Goal: Task Accomplishment & Management: Use online tool/utility

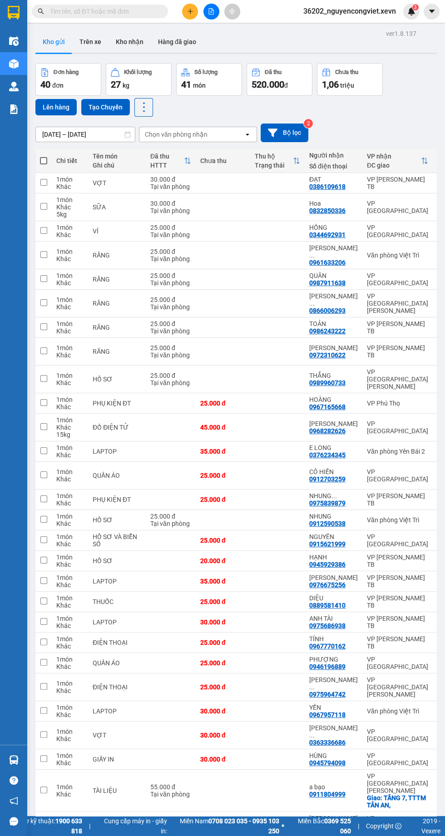
click at [211, 11] on icon "file-add" at bounding box center [211, 11] width 5 height 6
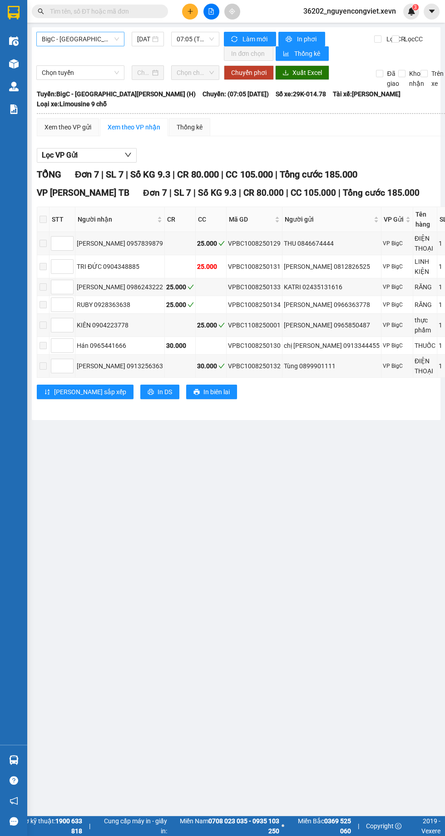
click at [73, 39] on span "BigC - [GEOGRAPHIC_DATA][PERSON_NAME] (H)" at bounding box center [80, 39] width 77 height 14
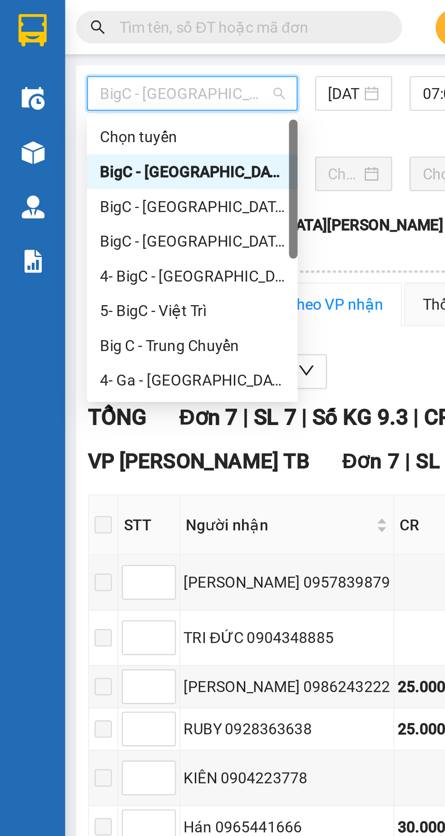
click at [62, 102] on div "BigC - [GEOGRAPHIC_DATA][PERSON_NAME] (H)" at bounding box center [80, 101] width 77 height 10
type input "[DATE]"
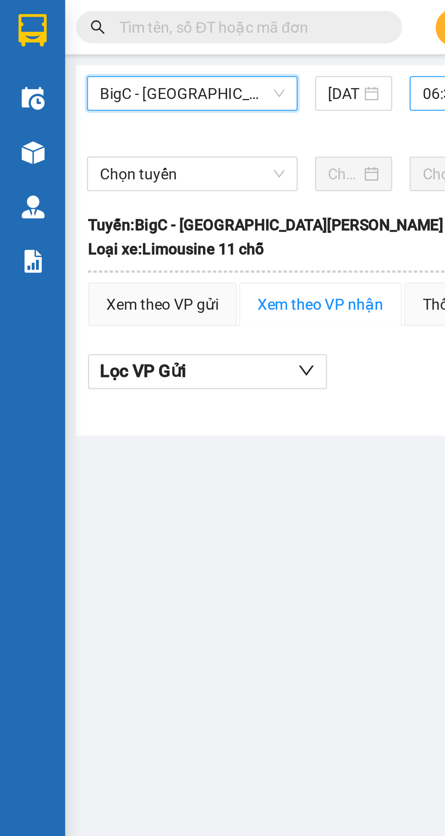
click at [177, 39] on span "06:35 (TC) - 29E-140.19" at bounding box center [195, 39] width 37 height 14
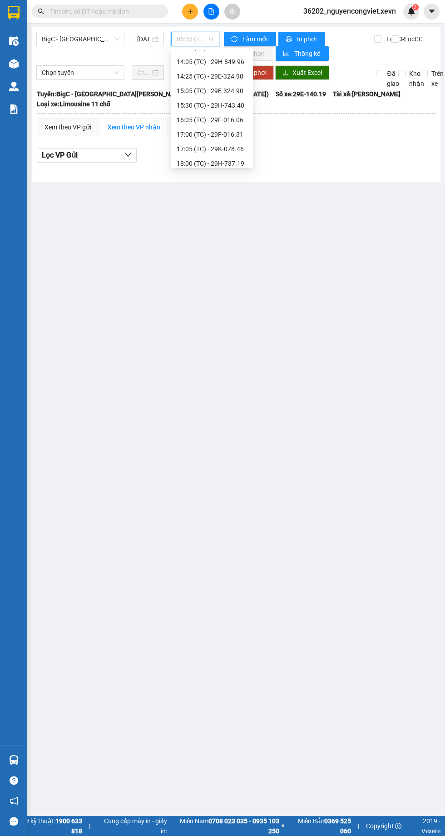
scroll to position [232, 0]
click at [208, 129] on div "17:05 (TC) - 29K-078.46" at bounding box center [212, 130] width 71 height 10
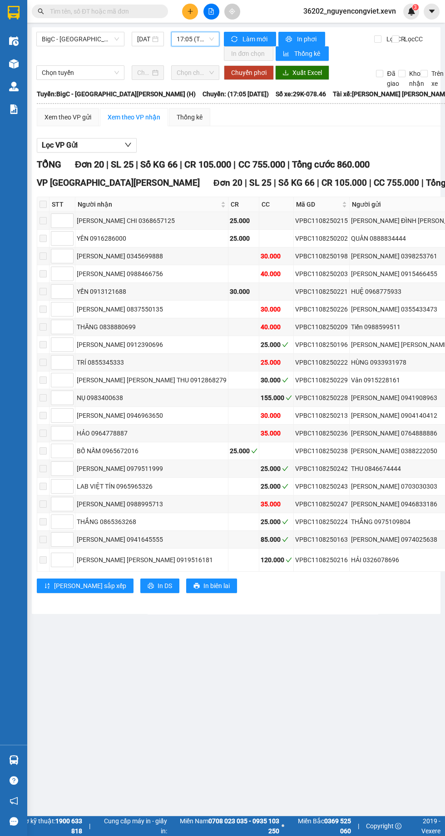
click at [187, 39] on span "17:05 (TC) - 29K-078.46" at bounding box center [195, 39] width 37 height 14
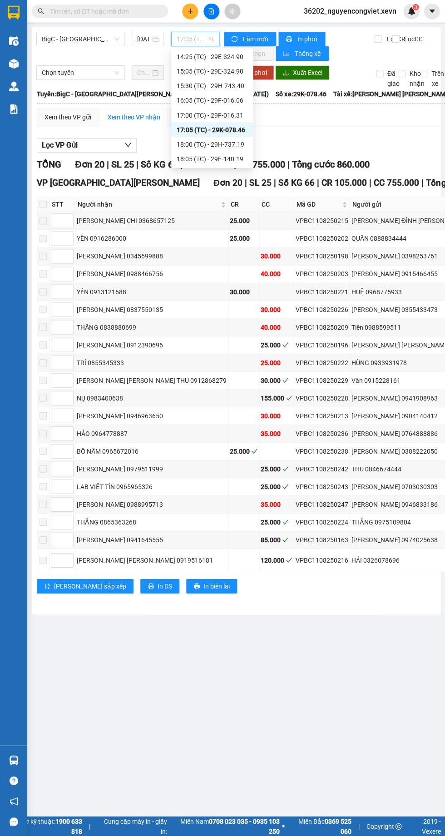
click at [201, 154] on div "18:05 (TC) - 29E-140.19" at bounding box center [212, 159] width 71 height 10
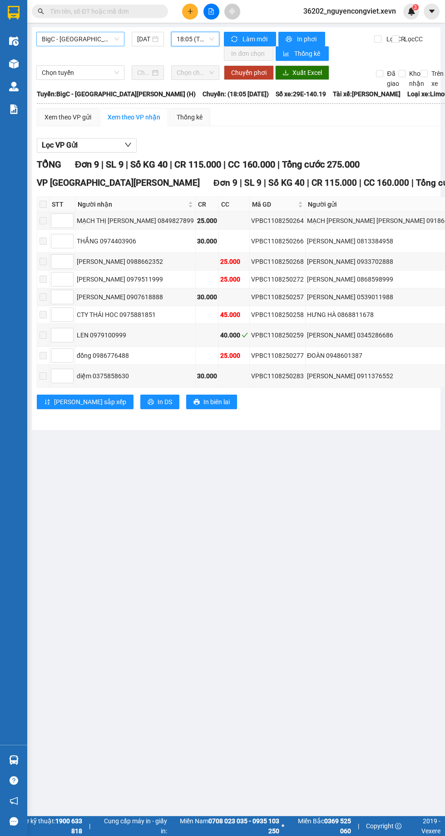
click at [94, 35] on span "BigC - [GEOGRAPHIC_DATA][PERSON_NAME] (H)" at bounding box center [80, 39] width 77 height 14
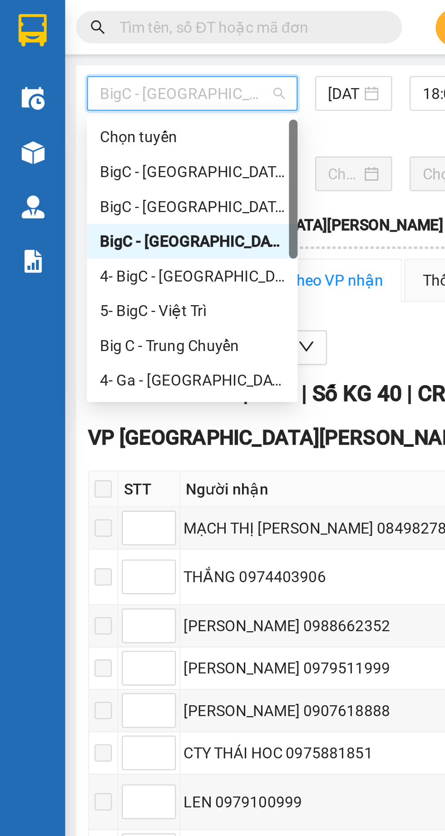
click at [59, 87] on div "BigC - [GEOGRAPHIC_DATA] (H)" at bounding box center [80, 86] width 77 height 10
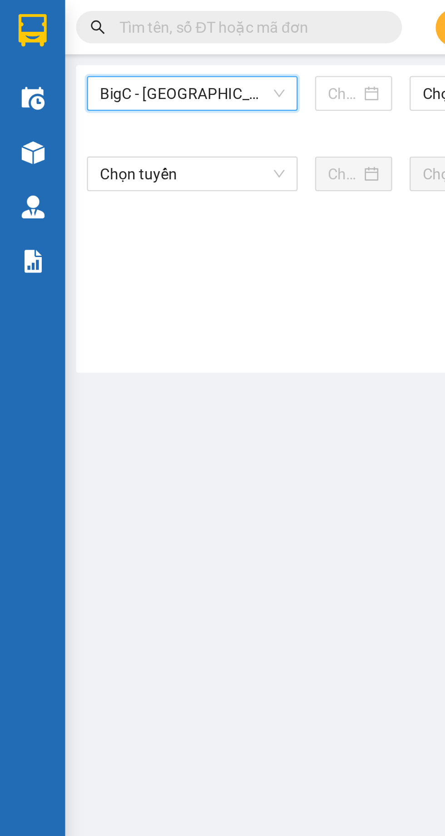
type input "[DATE]"
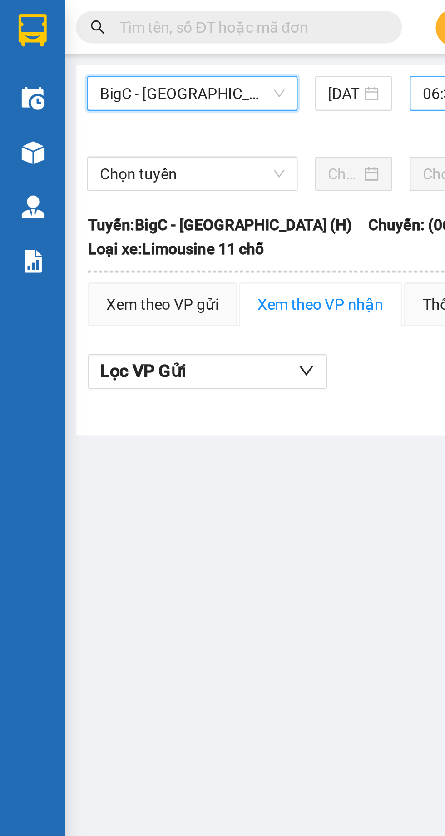
click at [177, 39] on span "06:35 (TC) - 29K-014.41" at bounding box center [195, 39] width 37 height 14
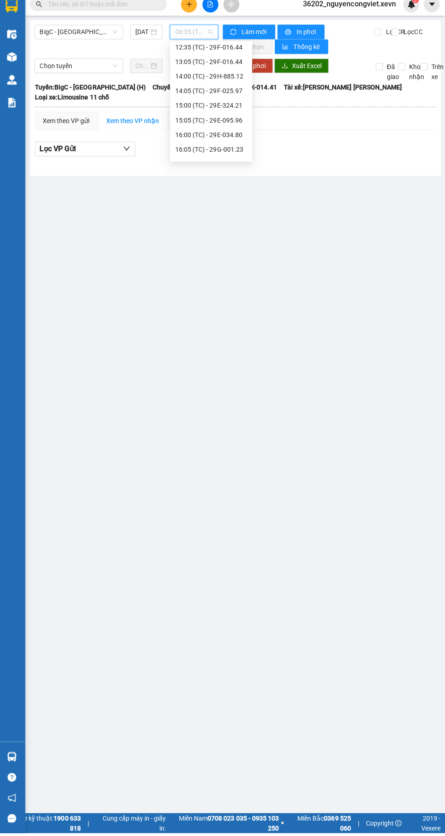
scroll to position [203, 0]
click at [214, 162] on div "18:05 (TC) - 29F-015.62" at bounding box center [212, 159] width 71 height 10
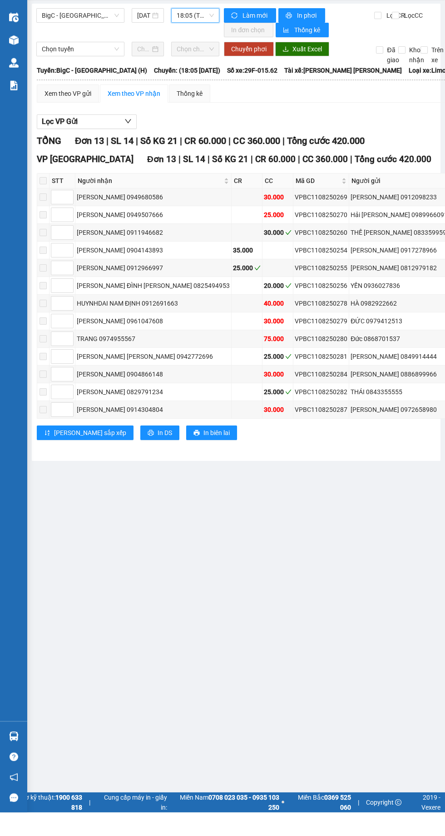
click at [14, 62] on img at bounding box center [14, 64] width 10 height 10
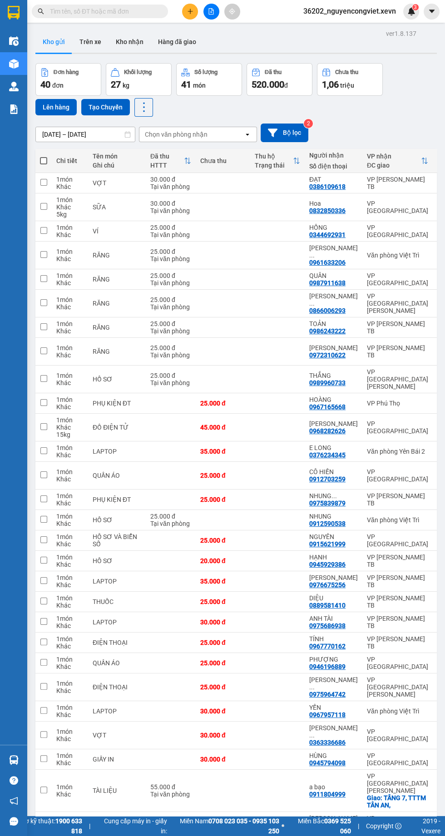
click at [213, 10] on icon "file-add" at bounding box center [211, 11] width 5 height 6
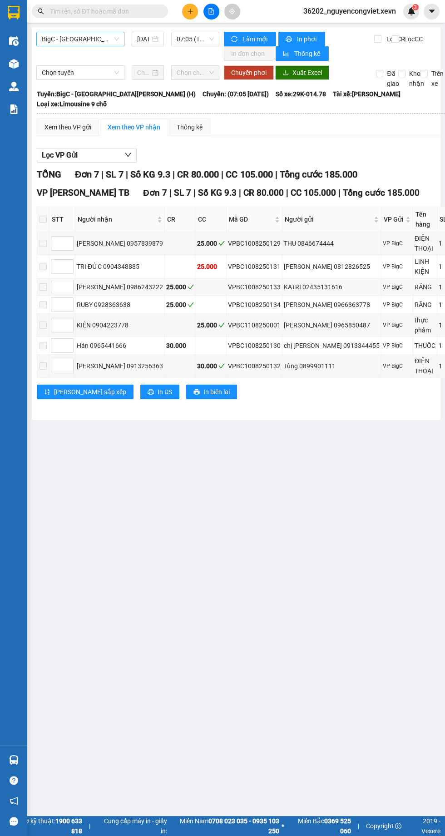
click at [82, 40] on span "BigC - [GEOGRAPHIC_DATA][PERSON_NAME] (H)" at bounding box center [80, 39] width 77 height 14
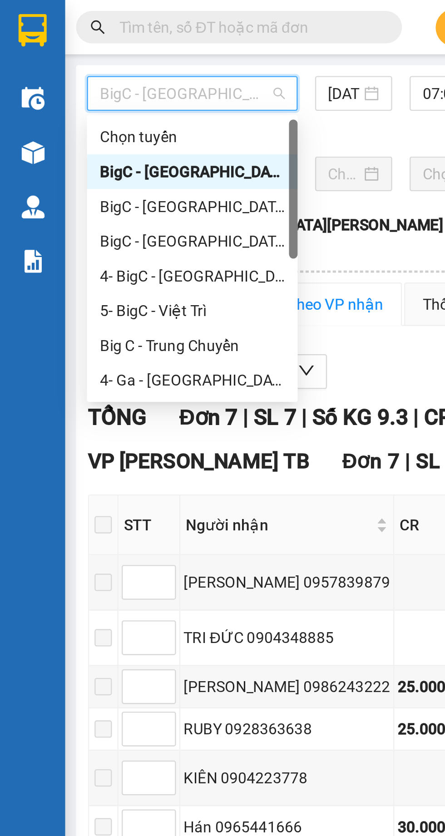
click at [62, 129] on div "5- BigC - Việt Trì" at bounding box center [80, 130] width 77 height 10
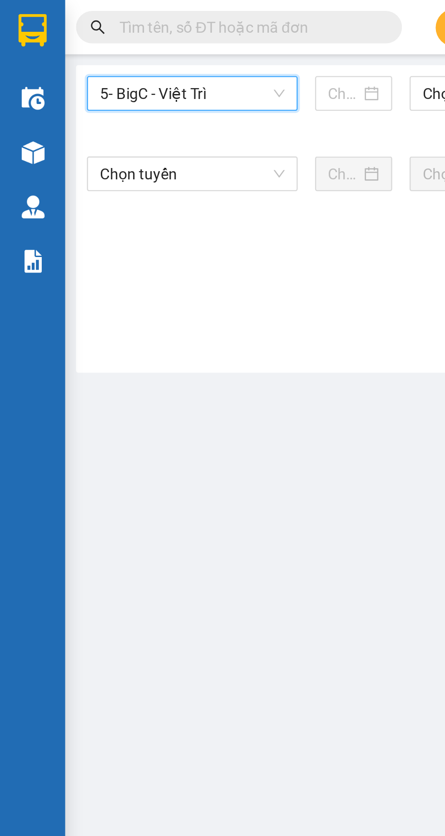
type input "[DATE]"
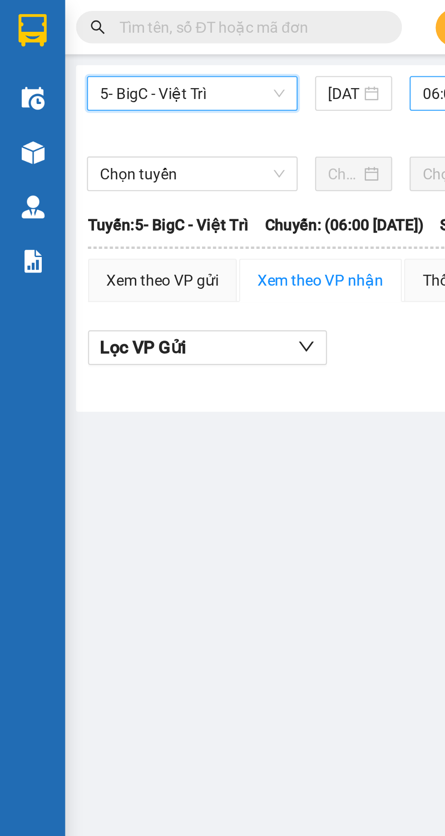
click at [178, 40] on span "06:00" at bounding box center [195, 39] width 37 height 14
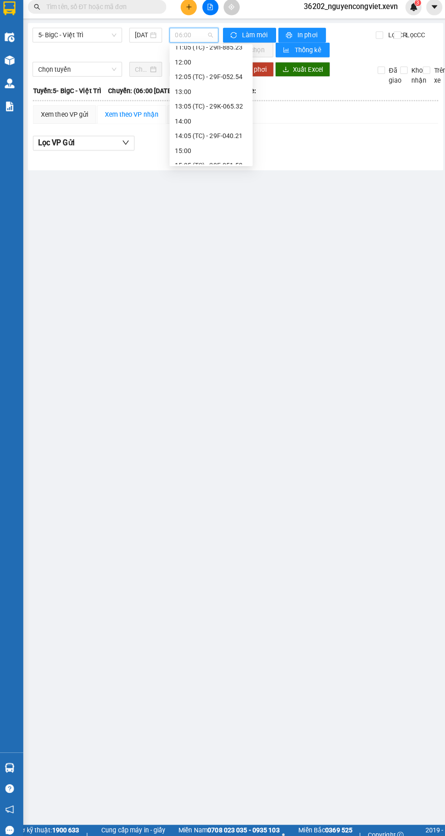
scroll to position [261, 0]
click at [212, 112] on div "18:05 (TC) - 29K-065.32" at bounding box center [212, 115] width 71 height 10
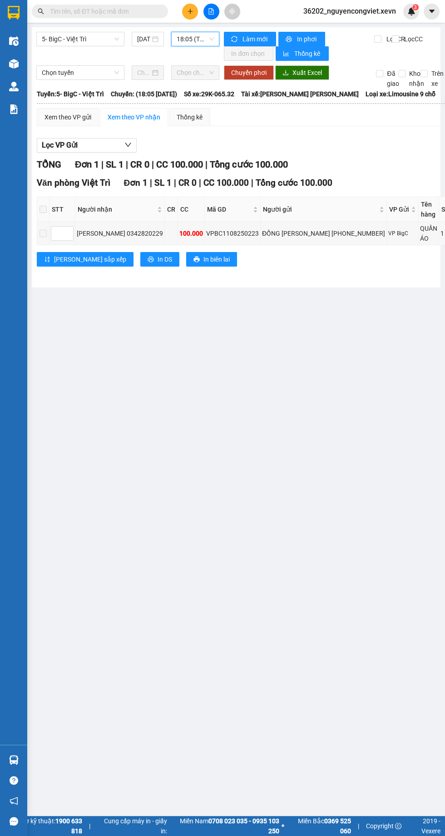
click at [47, 206] on span at bounding box center [42, 209] width 7 height 7
copy div "VPBC1108250223"
click at [105, 15] on input "text" at bounding box center [103, 11] width 107 height 10
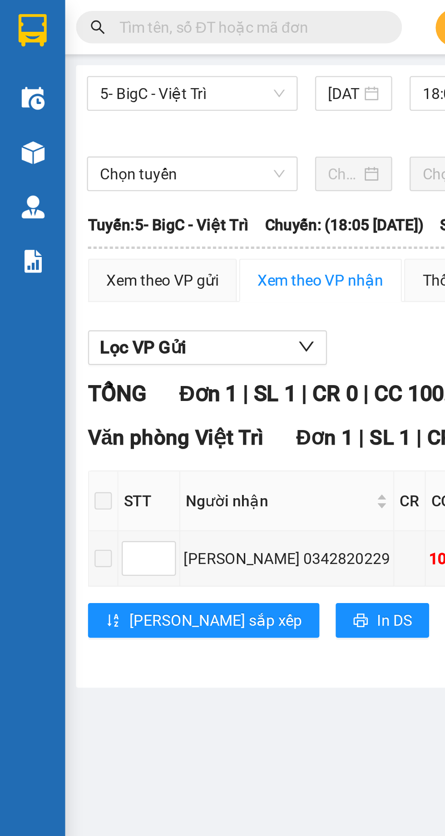
paste input "VPBC1108250223"
type input "VPBC1108250223"
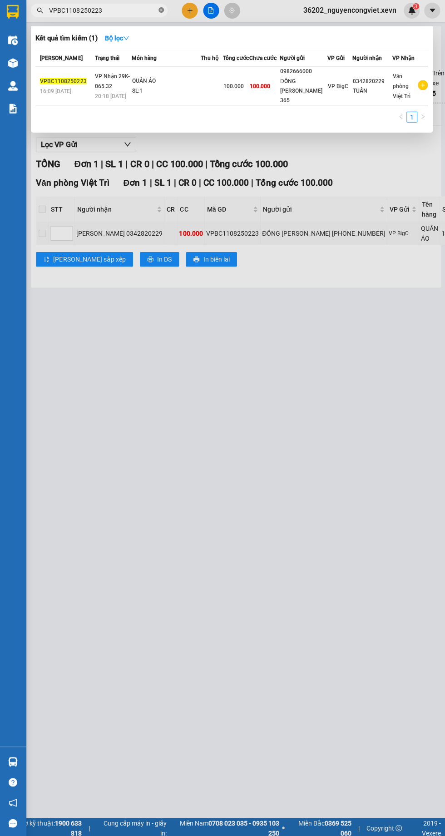
click at [161, 11] on icon "close-circle" at bounding box center [161, 10] width 5 height 5
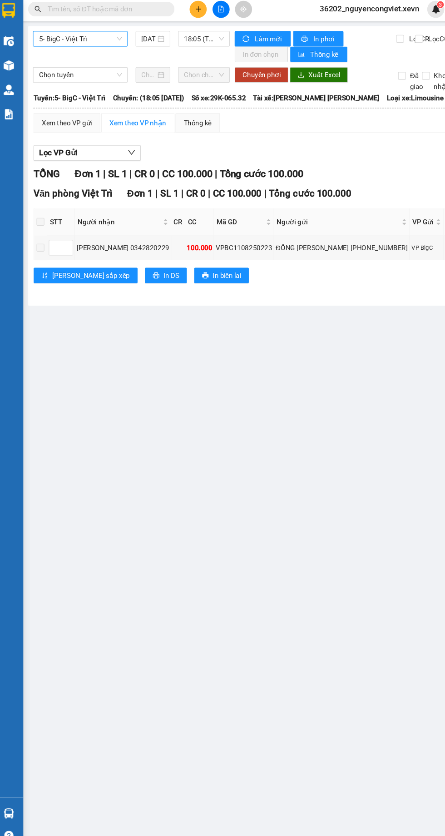
click at [74, 38] on span "5- BigC - Việt Trì" at bounding box center [80, 39] width 77 height 14
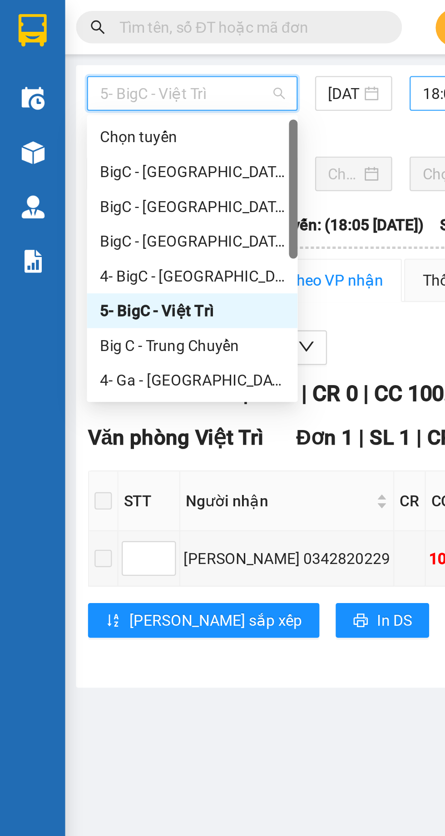
click at [173, 43] on div "18:05 (TC) - 29K-065.32" at bounding box center [195, 39] width 48 height 15
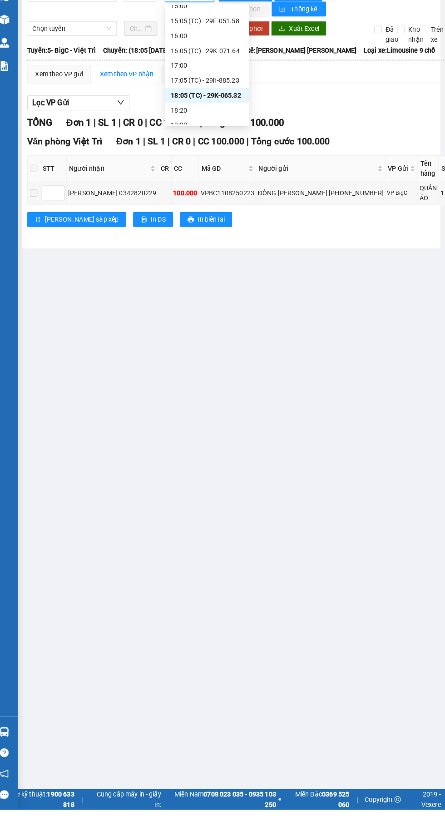
scroll to position [240, 0]
click at [203, 118] on div "17:05 (TC) - 29h-885.23" at bounding box center [212, 123] width 71 height 10
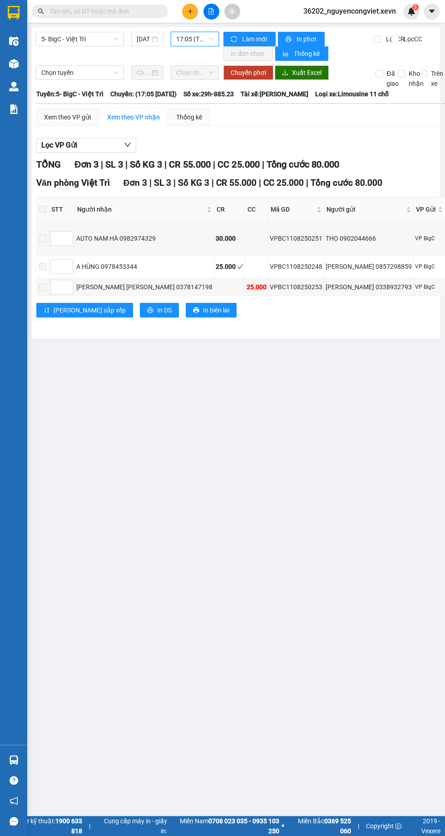
click at [189, 39] on span "17:05 (TC) - 29h-885.23" at bounding box center [194, 39] width 37 height 14
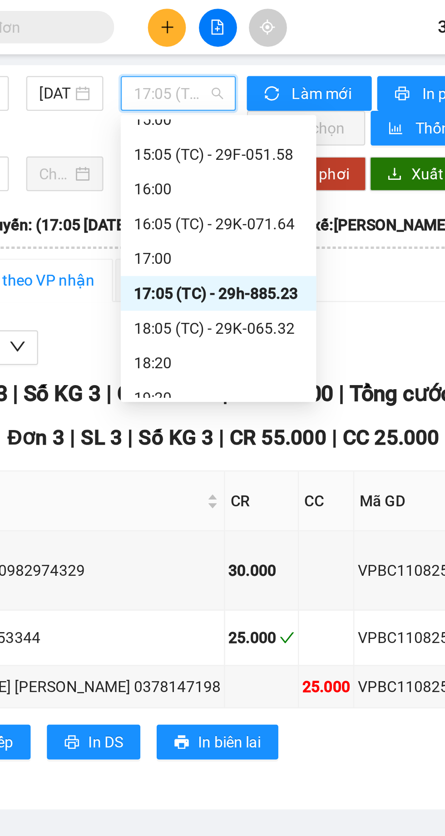
click at [197, 95] on div "16:05 (TC) - 29K-071.64" at bounding box center [211, 94] width 71 height 10
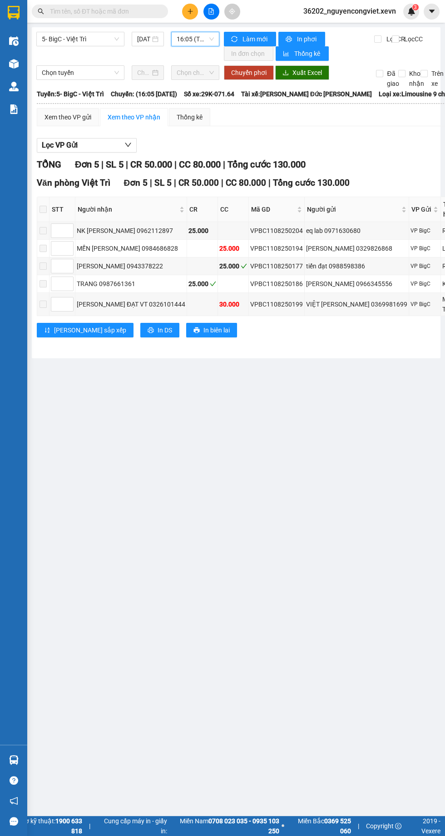
click at [192, 40] on span "16:05 (TC) - 29K-071.64" at bounding box center [195, 39] width 37 height 14
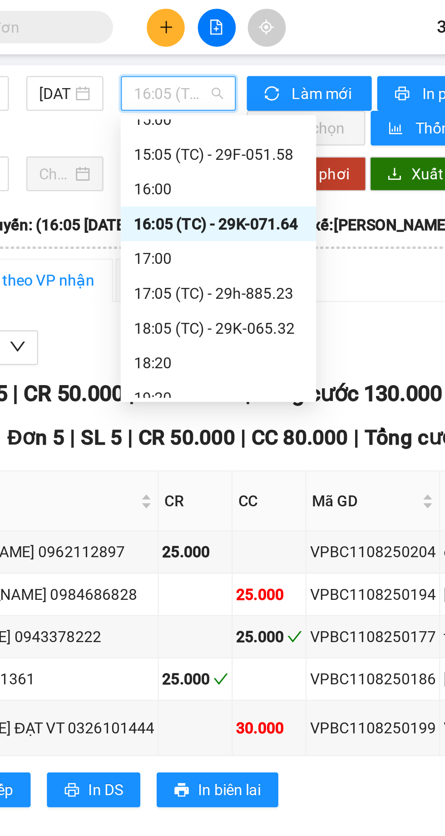
click at [197, 64] on div "15:05 (TC) - 29F-051.58" at bounding box center [212, 64] width 71 height 10
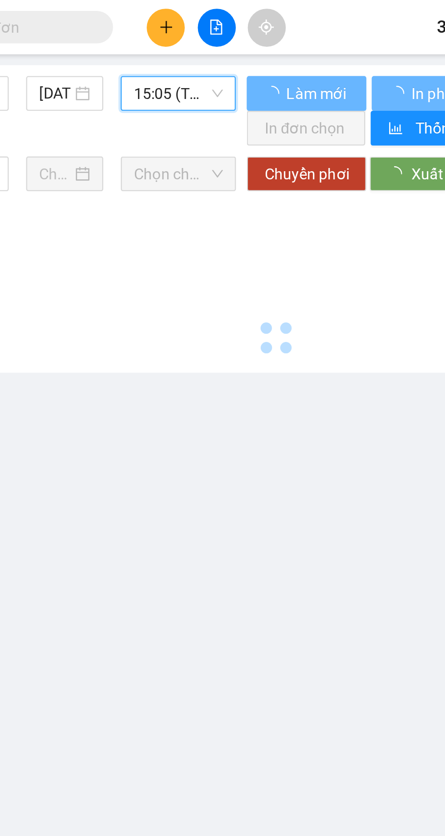
scroll to position [0, 0]
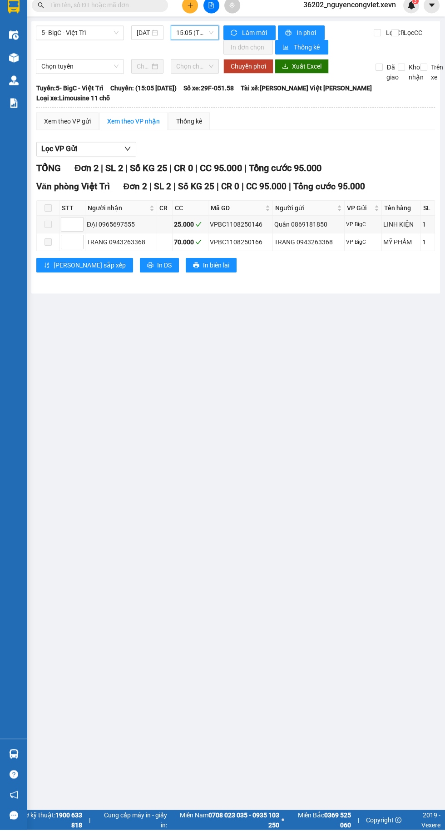
click at [185, 39] on span "15:05 (TC) - 29F-051.58" at bounding box center [194, 39] width 37 height 14
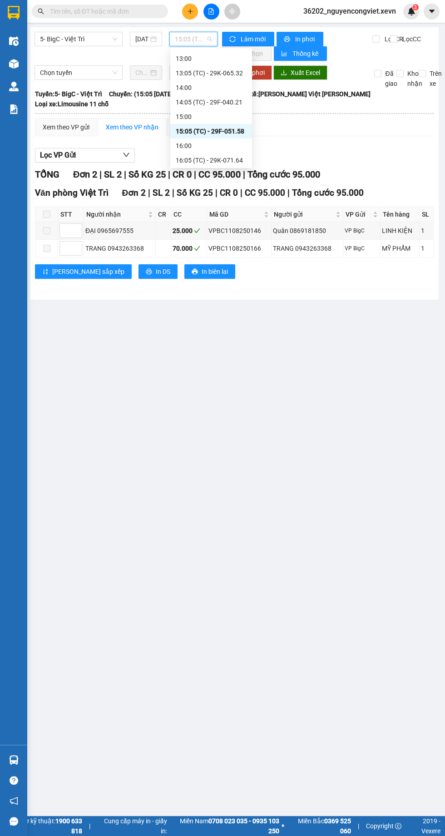
scroll to position [166, 0]
click at [203, 111] on div "14:05 (TC) - 29F-040.21" at bounding box center [211, 109] width 71 height 10
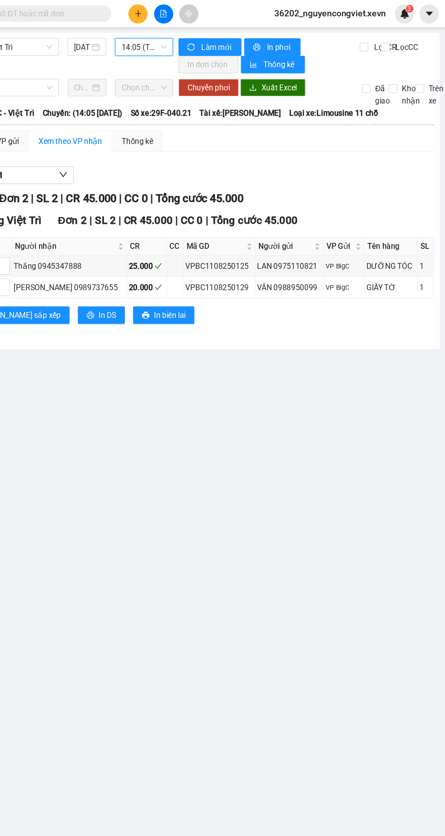
click at [200, 40] on span "14:05 (TC) - 29F-040.21" at bounding box center [195, 39] width 37 height 14
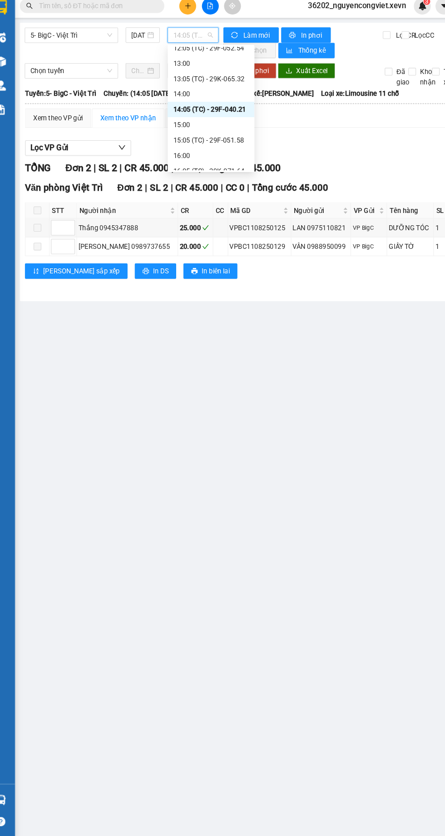
click at [192, 77] on div "13:05 (TC) - 29K-065.32" at bounding box center [212, 80] width 71 height 10
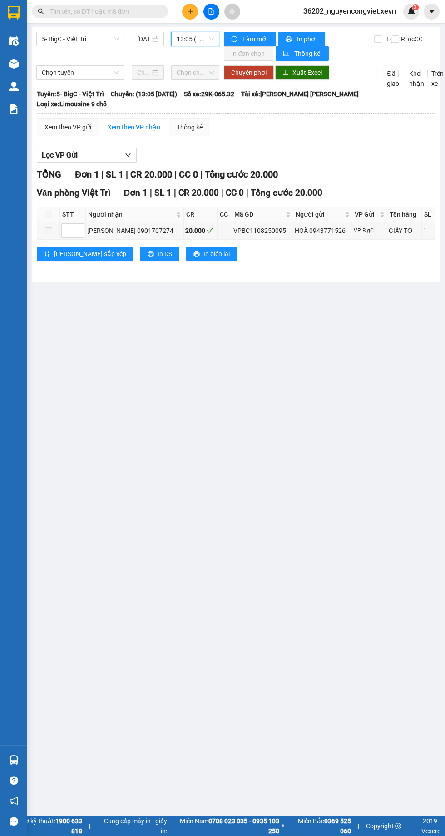
click at [185, 38] on span "13:05 (TC) - 29K-065.32" at bounding box center [195, 39] width 37 height 14
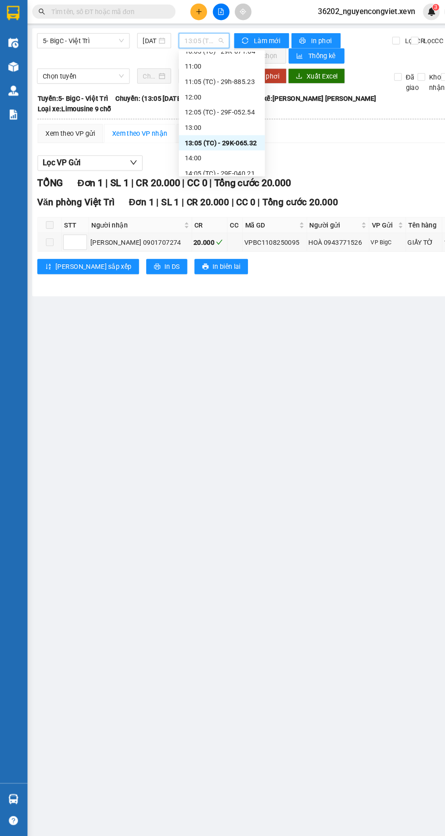
scroll to position [108, 0]
click at [205, 108] on div "12:05 (TC) - 29F-052.54" at bounding box center [212, 109] width 71 height 10
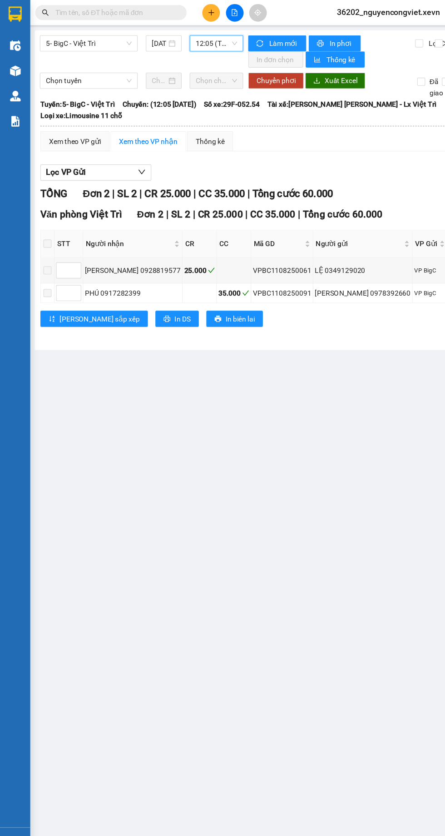
scroll to position [0, 2]
click at [190, 38] on span "12:05 (TC) - 29F-052.54" at bounding box center [192, 39] width 37 height 14
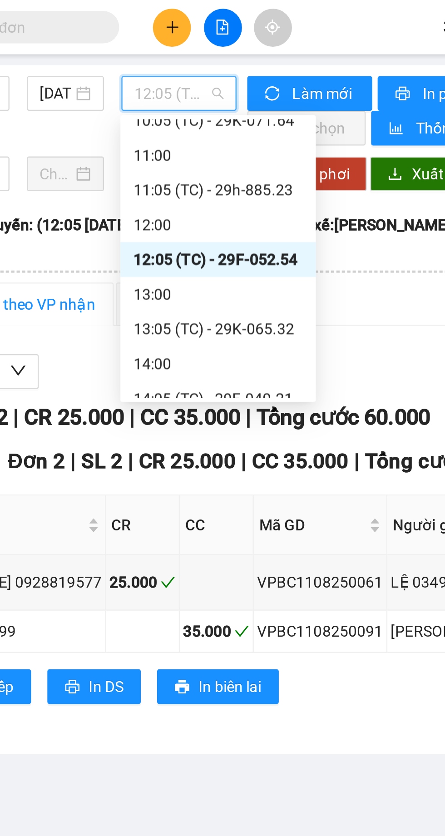
scroll to position [0, 2]
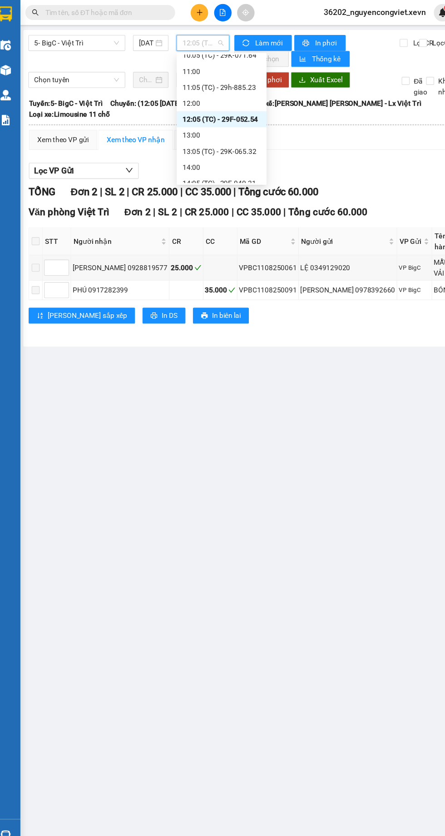
click at [198, 79] on div "11:05 (TC) - 29h-885.23" at bounding box center [210, 79] width 71 height 10
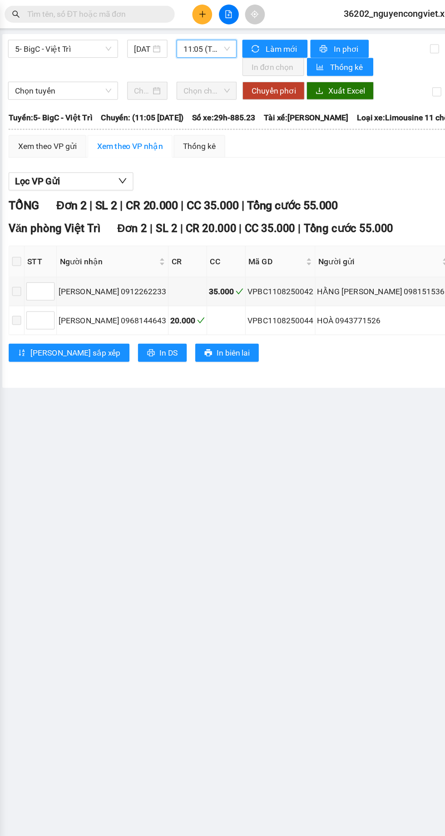
scroll to position [0, 0]
click at [192, 42] on span "11:05 (TC) - 29h-885.23" at bounding box center [194, 39] width 37 height 14
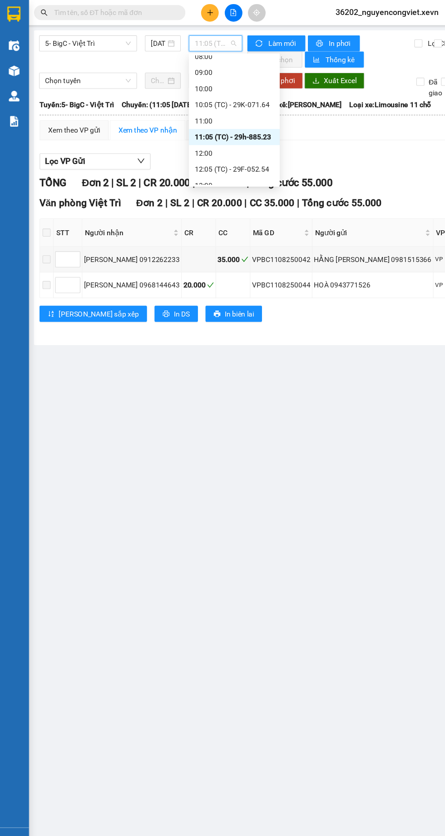
scroll to position [61, 0]
click at [208, 97] on div "10:05 (TC) - 29K-071.64" at bounding box center [212, 98] width 71 height 10
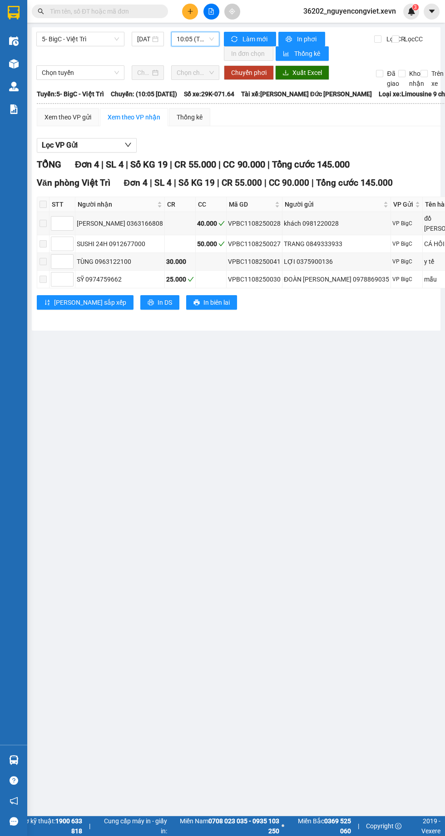
click at [189, 42] on span "10:05 (TC) - 29K-071.64" at bounding box center [195, 39] width 37 height 14
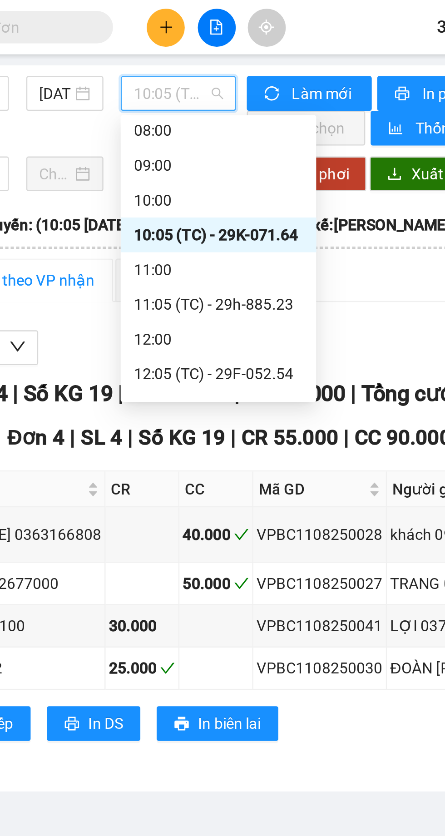
click at [191, 81] on div "10:00" at bounding box center [212, 84] width 71 height 10
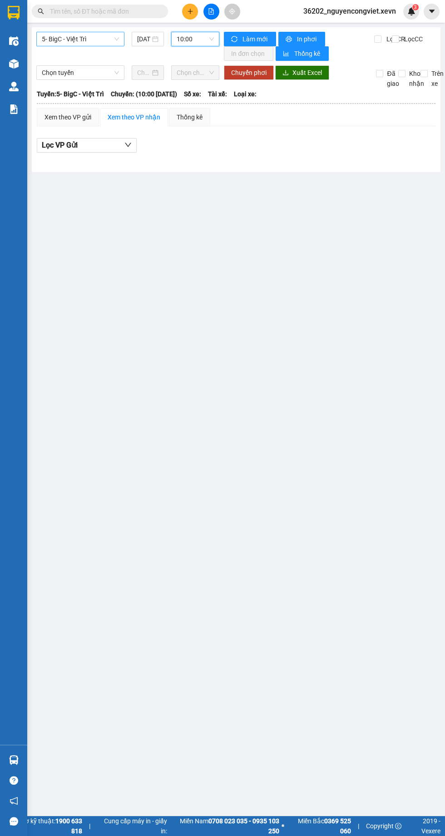
click at [75, 38] on span "5- BigC - Việt Trì" at bounding box center [80, 39] width 77 height 14
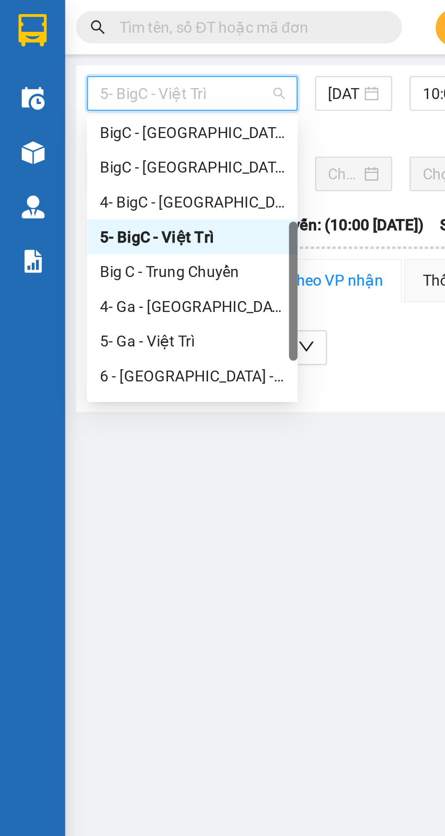
scroll to position [44, 0]
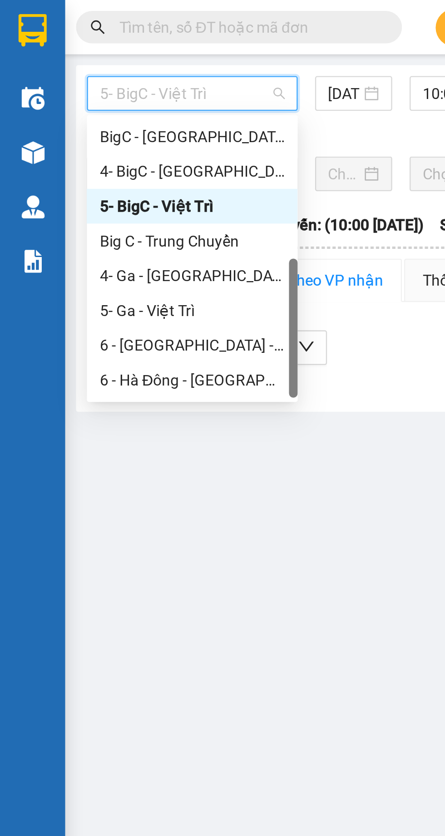
click at [70, 156] on div "6 - Hà Đông - [GEOGRAPHIC_DATA]" at bounding box center [80, 159] width 77 height 10
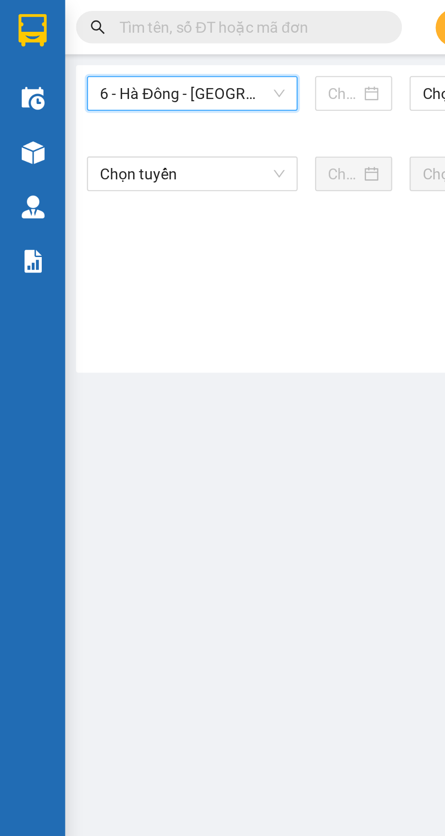
type input "[DATE]"
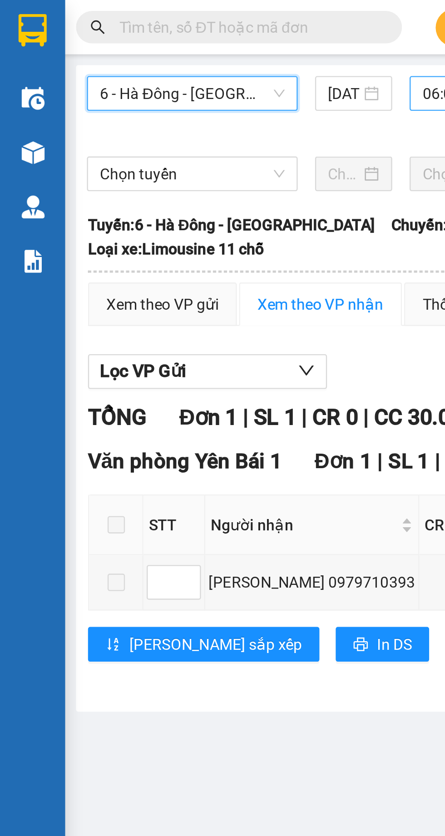
click at [178, 39] on span "06:05 (TC) - 29H-885.34" at bounding box center [195, 39] width 37 height 14
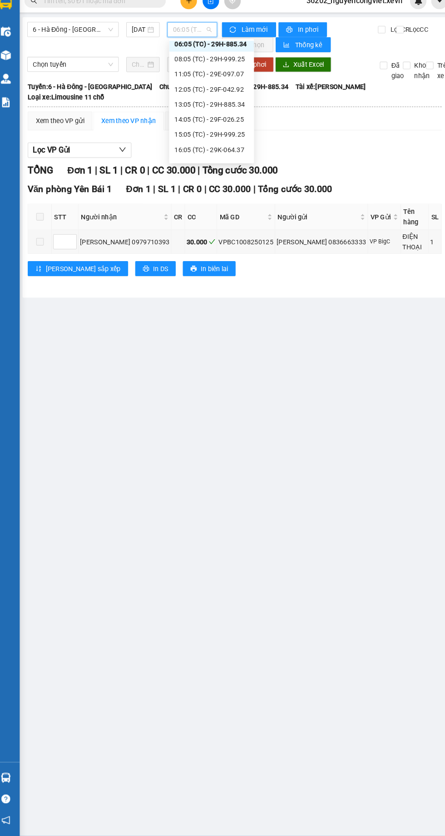
scroll to position [29, 0]
click at [205, 162] on div "17:05 (TC) - 29H-885.61" at bounding box center [212, 159] width 71 height 10
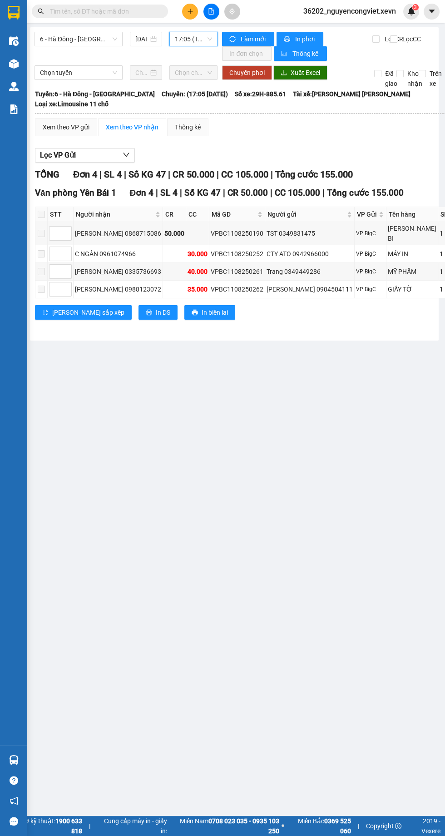
scroll to position [0, 2]
click at [45, 211] on span at bounding box center [41, 214] width 7 height 7
click at [184, 39] on span "17:05 (TC) - 29H-885.61" at bounding box center [193, 39] width 37 height 14
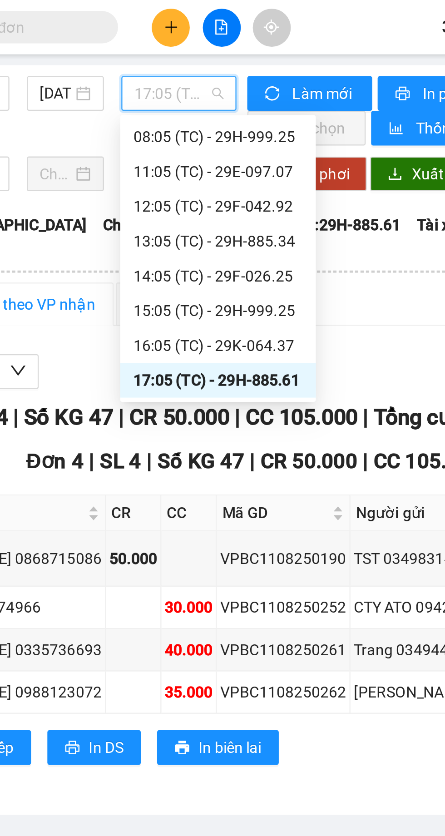
click at [208, 144] on div "16:05 (TC) - 29K-064.37" at bounding box center [209, 144] width 71 height 10
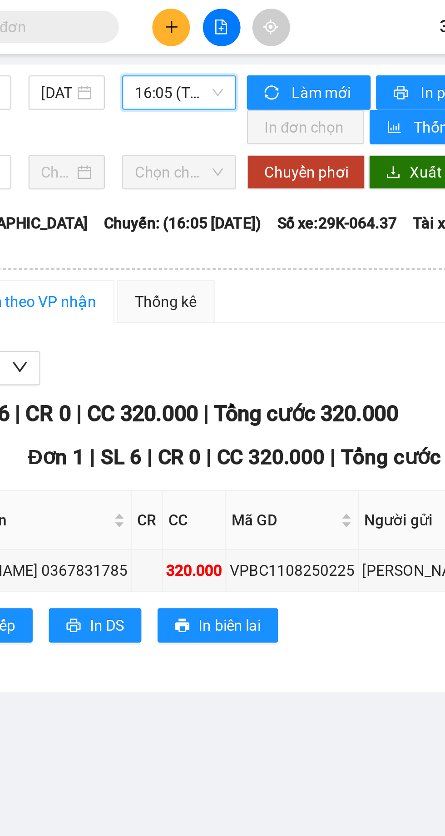
scroll to position [0, 0]
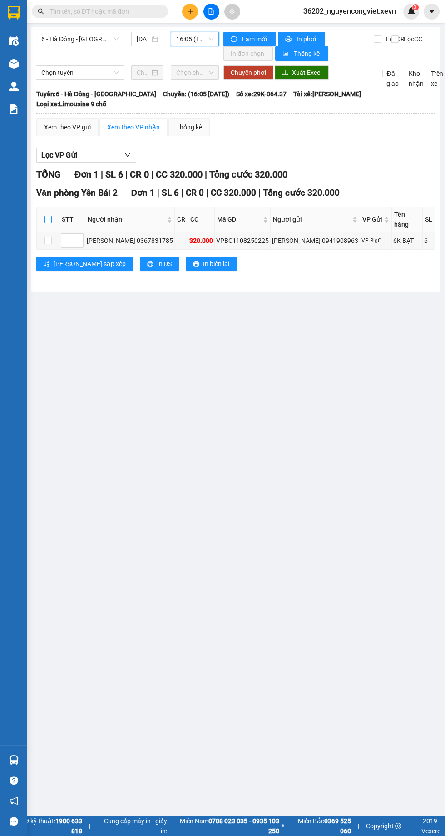
click at [48, 216] on input "checkbox" at bounding box center [47, 219] width 7 height 7
checkbox input "true"
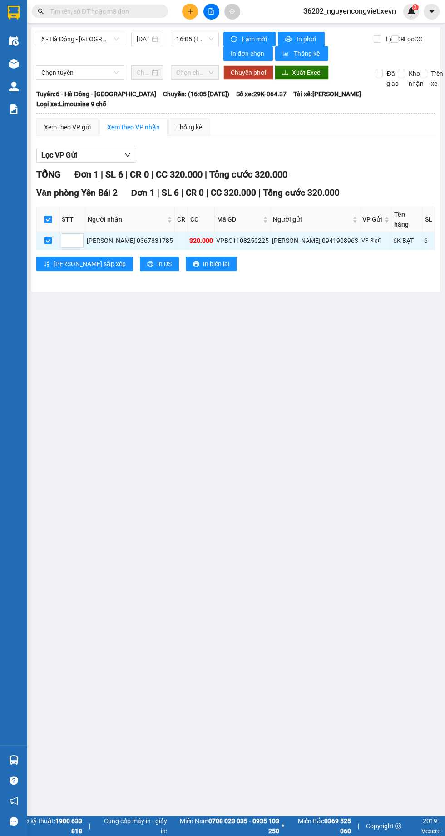
click at [49, 216] on input "checkbox" at bounding box center [47, 219] width 7 height 7
checkbox input "false"
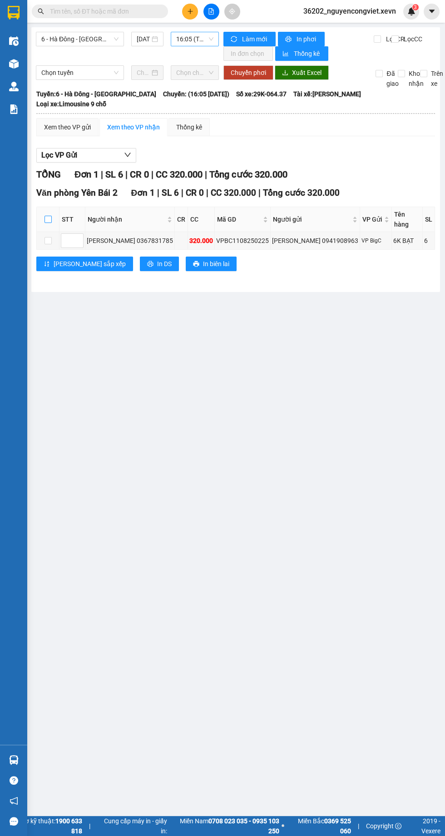
click at [185, 40] on span "16:05 (TC) - 29K-064.37" at bounding box center [194, 39] width 37 height 14
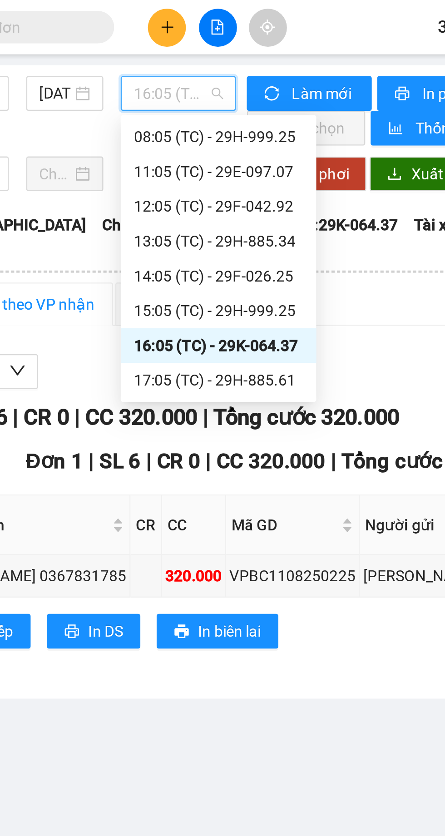
click at [194, 114] on div "14:05 (TC) - 29F-026.25" at bounding box center [211, 115] width 71 height 10
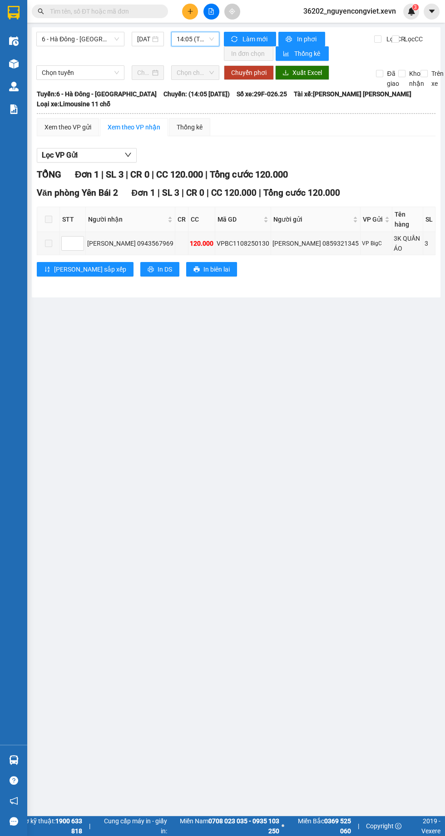
click at [183, 39] on span "14:05 (TC) - 29F-026.25" at bounding box center [195, 39] width 37 height 14
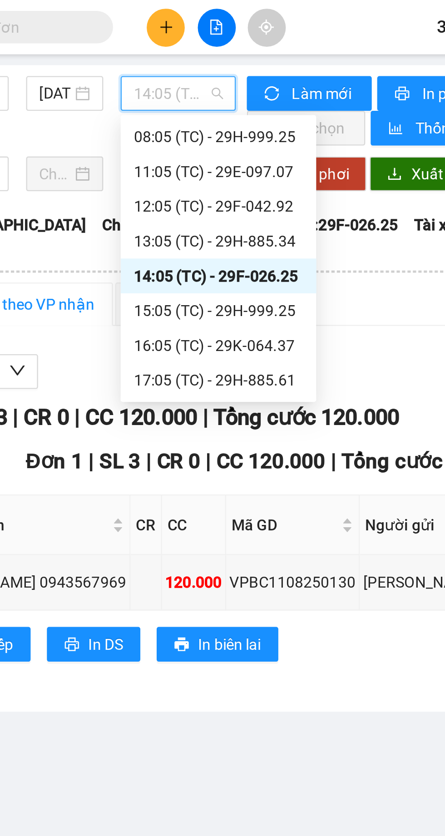
click at [198, 133] on div "15:05 (TC) - 29H-999.25" at bounding box center [212, 130] width 71 height 10
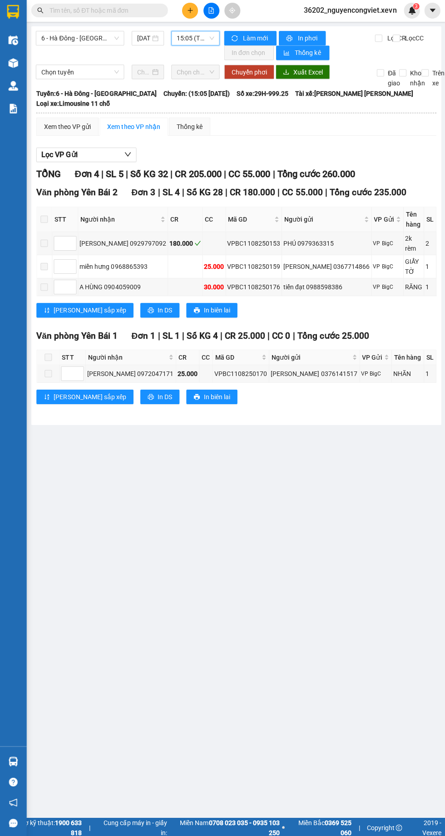
click at [13, 64] on img at bounding box center [14, 64] width 10 height 10
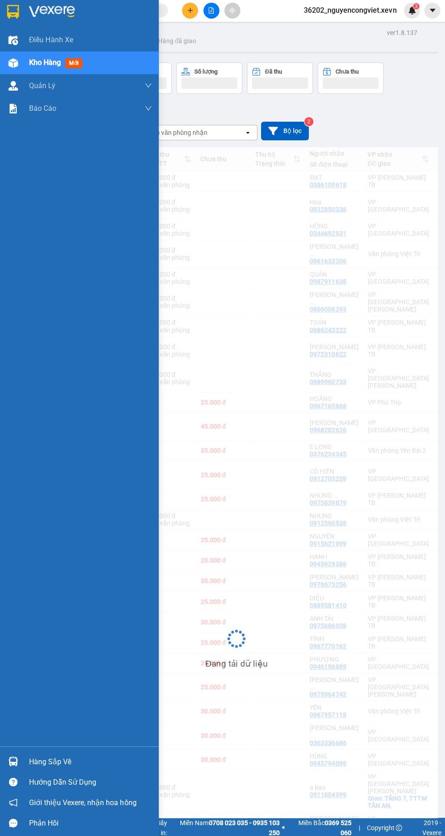
click at [17, 64] on img at bounding box center [14, 64] width 10 height 10
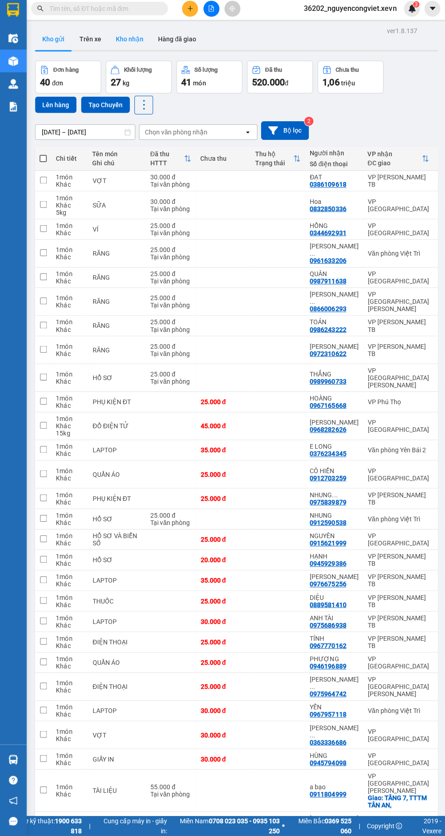
click at [117, 49] on button "Kho nhận" at bounding box center [129, 42] width 42 height 22
